Goal: Book appointment/travel/reservation

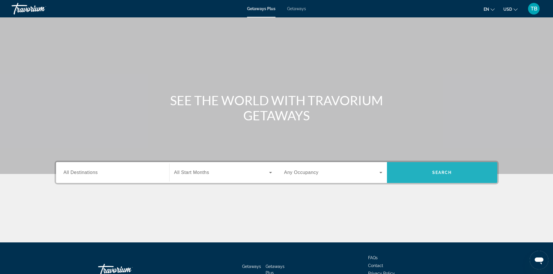
click at [432, 175] on span "Search" at bounding box center [442, 172] width 20 height 5
